Goal: Task Accomplishment & Management: Manage account settings

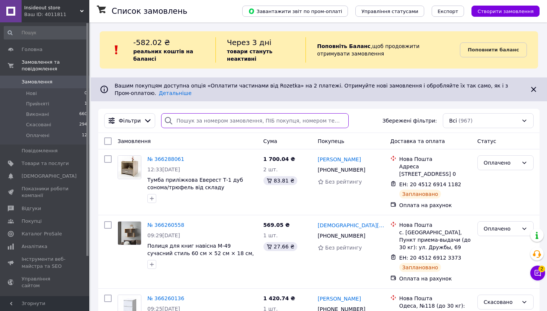
click at [182, 118] on input "search" at bounding box center [255, 120] width 188 height 15
paste input "365750317"
type input "365750317"
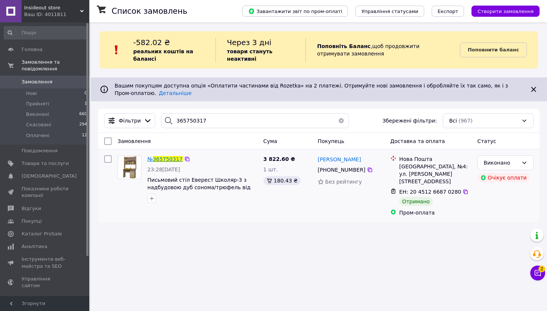
click at [176, 160] on span "365750317" at bounding box center [168, 159] width 30 height 6
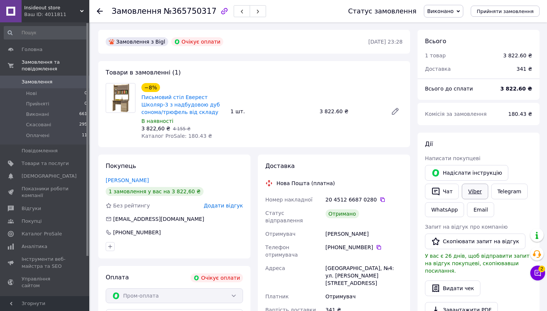
click at [482, 190] on link "Viber" at bounding box center [475, 192] width 26 height 16
click at [478, 191] on link "Viber" at bounding box center [475, 192] width 26 height 16
click at [28, 81] on span "Замовлення" at bounding box center [37, 82] width 31 height 7
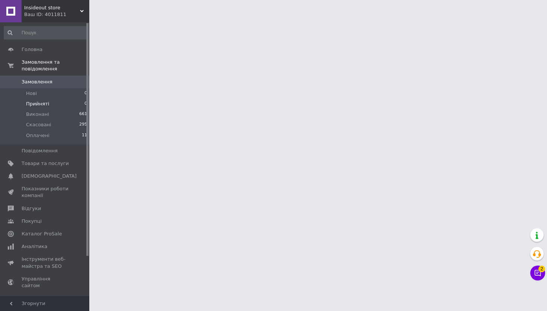
click at [54, 105] on li "Прийняті 0" at bounding box center [46, 104] width 92 height 10
click at [54, 104] on li "Прийняті 0" at bounding box center [46, 104] width 92 height 10
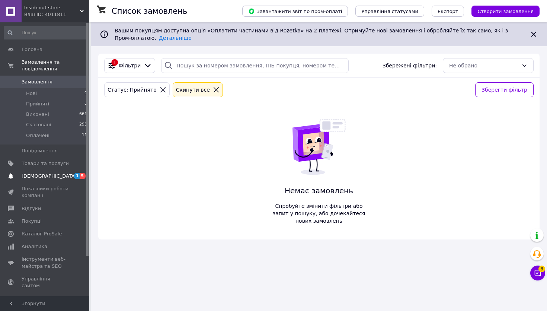
click at [45, 173] on span "[DEMOGRAPHIC_DATA]" at bounding box center [49, 176] width 55 height 7
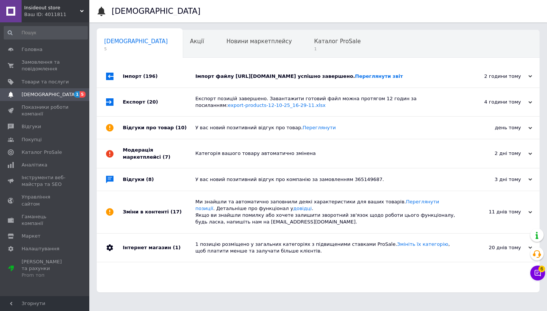
click at [212, 80] on div "Імпорт файлу https://modernof.com.ua/products_feed.xml?hash_tag=be7338ccc525451…" at bounding box center [326, 76] width 263 height 7
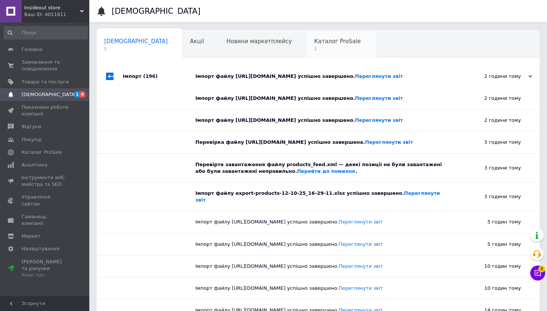
click at [314, 44] on span "Каталог ProSale" at bounding box center [337, 41] width 47 height 7
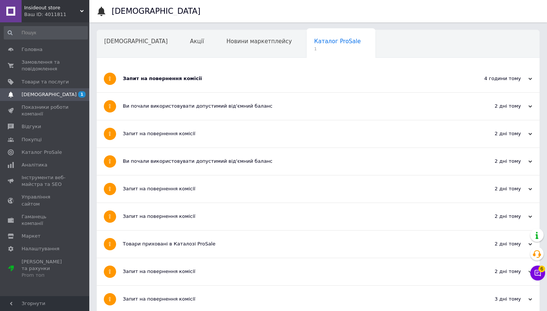
click at [149, 75] on div "Запит на повернення комісії" at bounding box center [290, 78] width 335 height 7
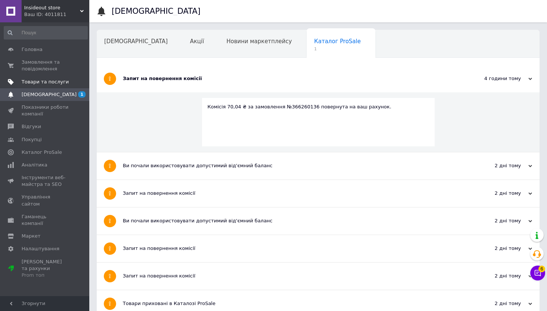
click at [39, 80] on span "Товари та послуги" at bounding box center [45, 82] width 47 height 7
